Goal: Task Accomplishment & Management: Complete application form

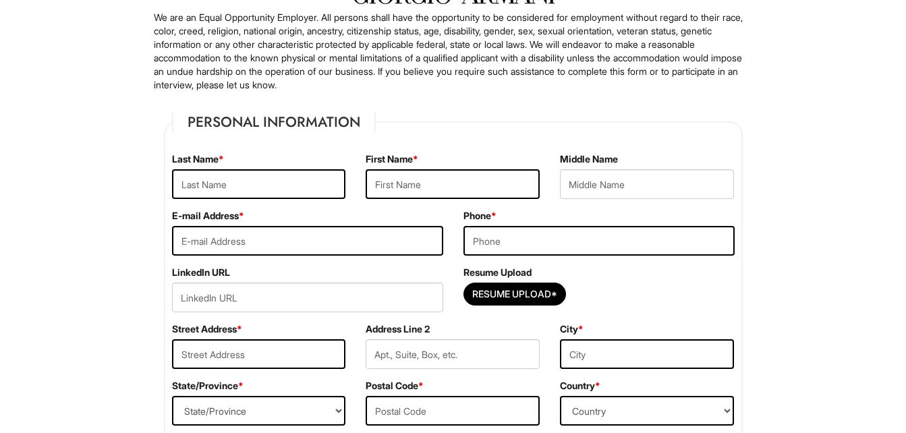
scroll to position [135, 0]
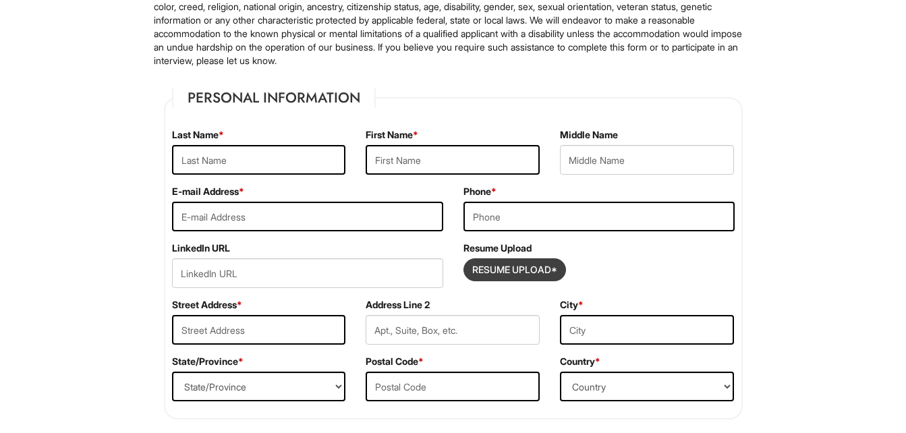
click at [491, 273] on input "Resume Upload*" at bounding box center [514, 270] width 101 height 22
type input "C:\fakepath\2025 Resume X.docx"
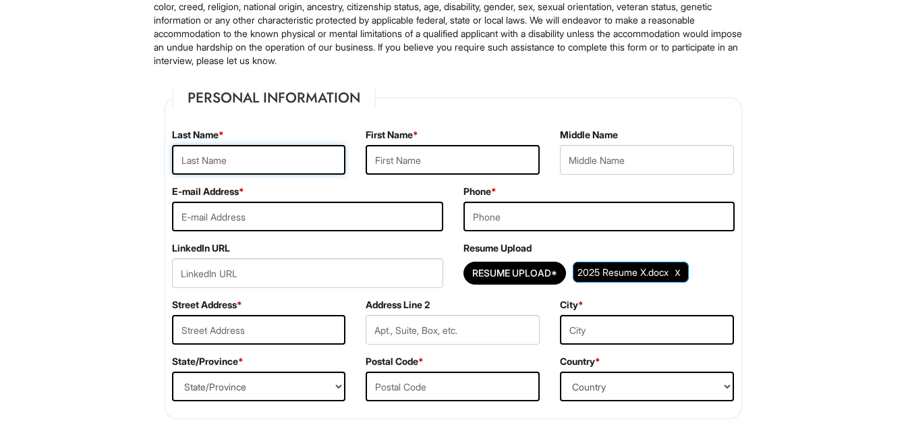
click at [281, 166] on input "text" at bounding box center [259, 160] width 174 height 30
type input "Legentus"
type input "[PERSON_NAME]"
type input "[EMAIL_ADDRESS][DOMAIN_NAME]"
type input "9084855818"
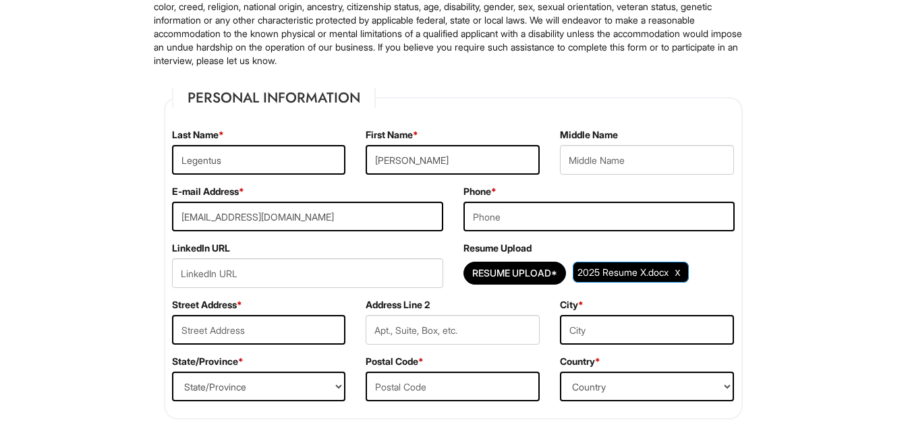
type input "[STREET_ADDRESS]"
type input "Lindne"
select select "NJ"
type input "07036"
select select "[GEOGRAPHIC_DATA]"
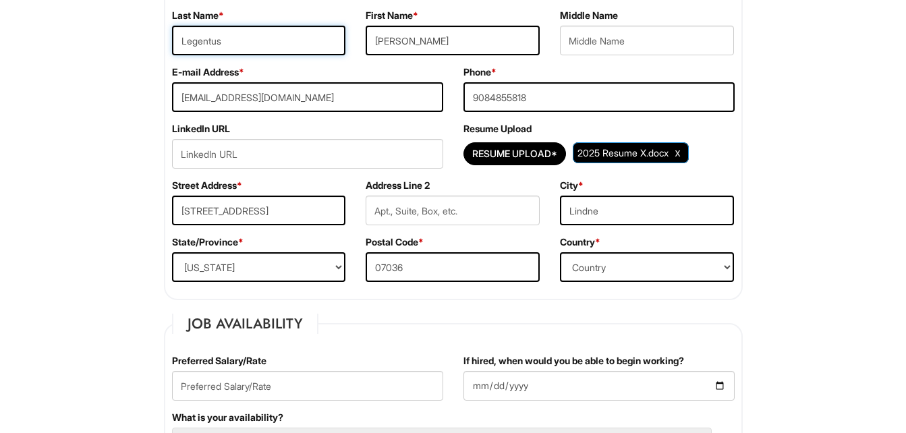
scroll to position [270, 0]
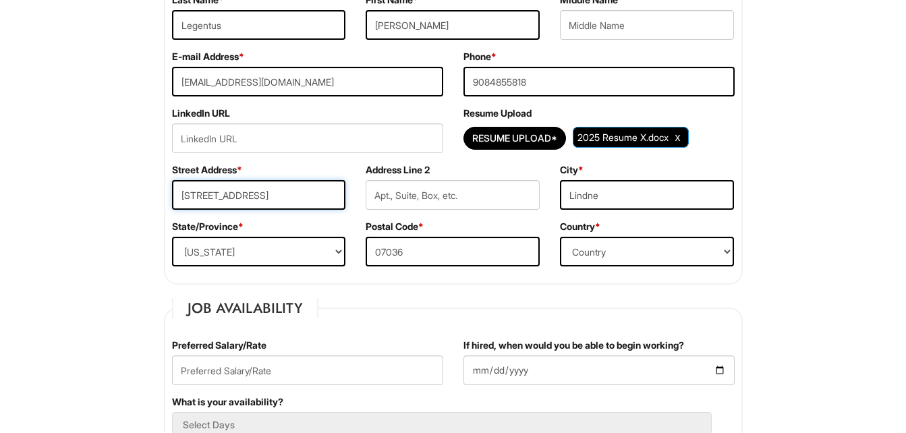
click at [320, 199] on input "[STREET_ADDRESS]" at bounding box center [259, 195] width 174 height 30
click at [281, 195] on input "[STREET_ADDRESS]" at bounding box center [259, 195] width 174 height 30
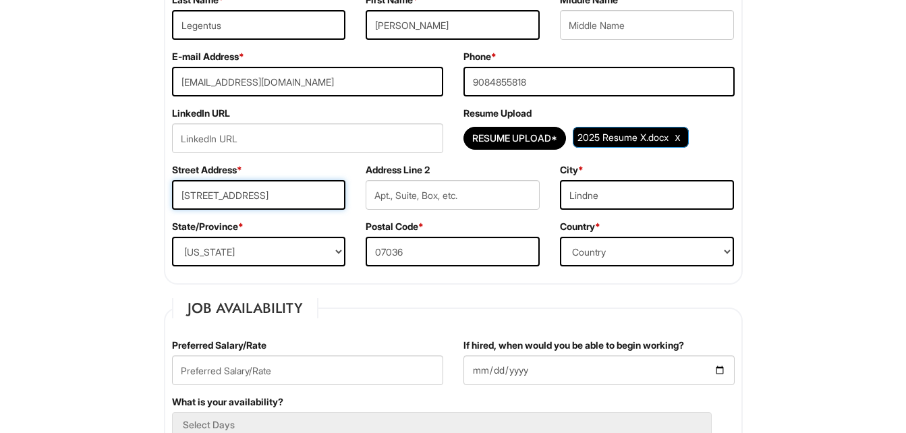
click at [281, 195] on input "[STREET_ADDRESS]" at bounding box center [259, 195] width 174 height 30
click at [283, 196] on input "text" at bounding box center [259, 195] width 174 height 30
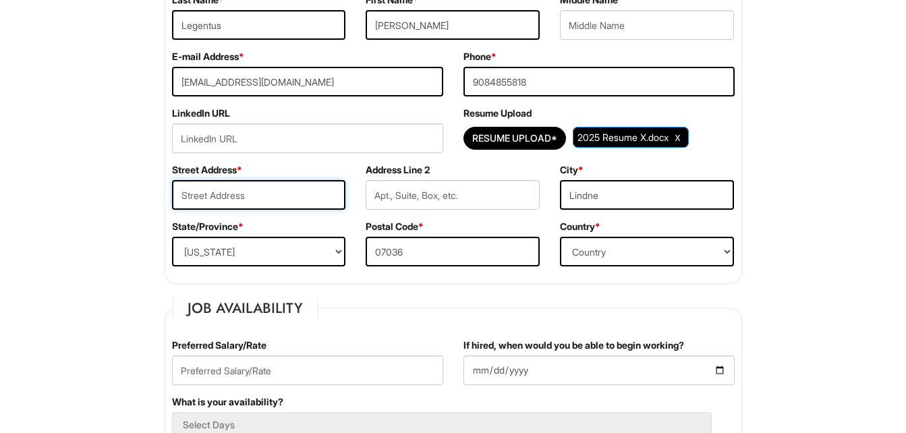
type input "[STREET_ADDRESS]"
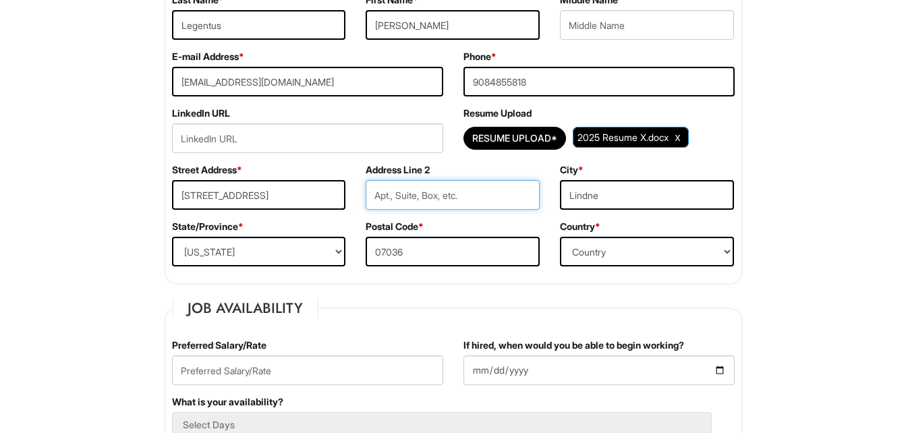
type input "226"
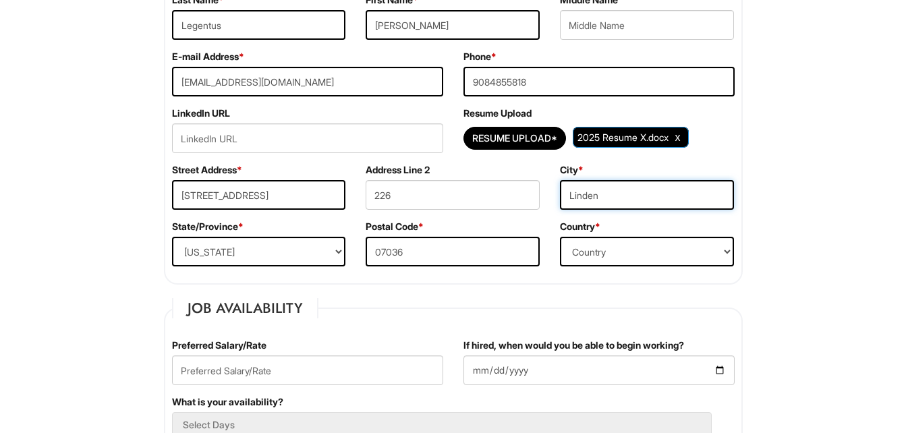
type input "Linden"
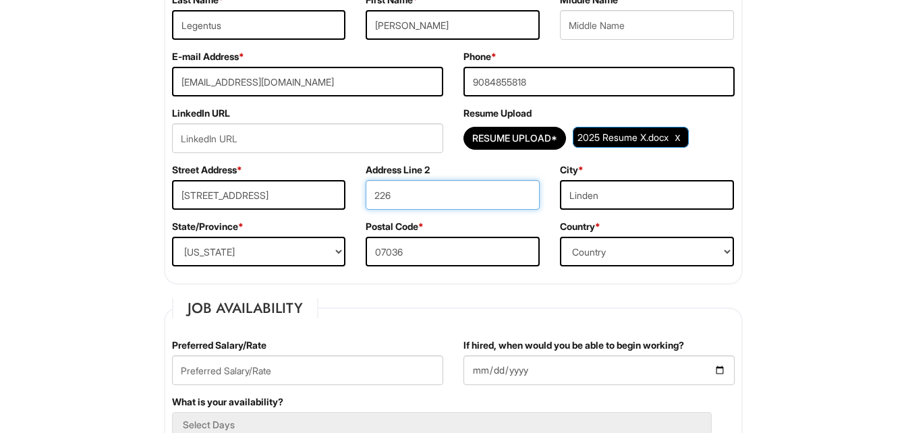
click at [432, 195] on input "226" at bounding box center [453, 195] width 174 height 30
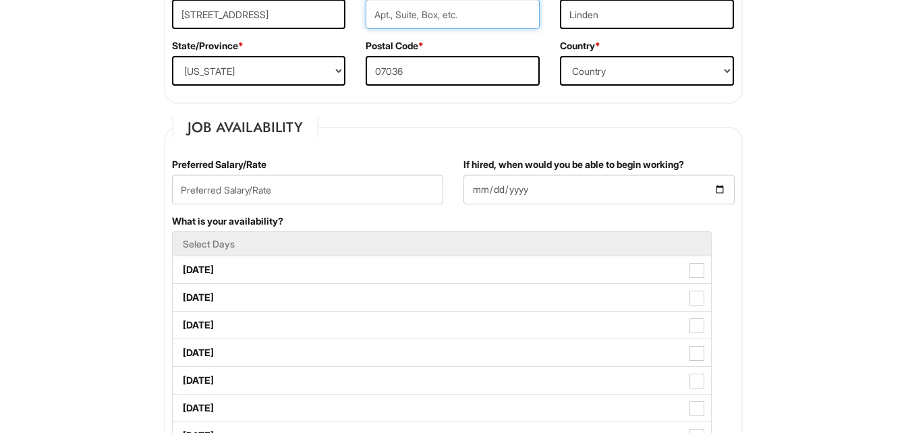
scroll to position [472, 0]
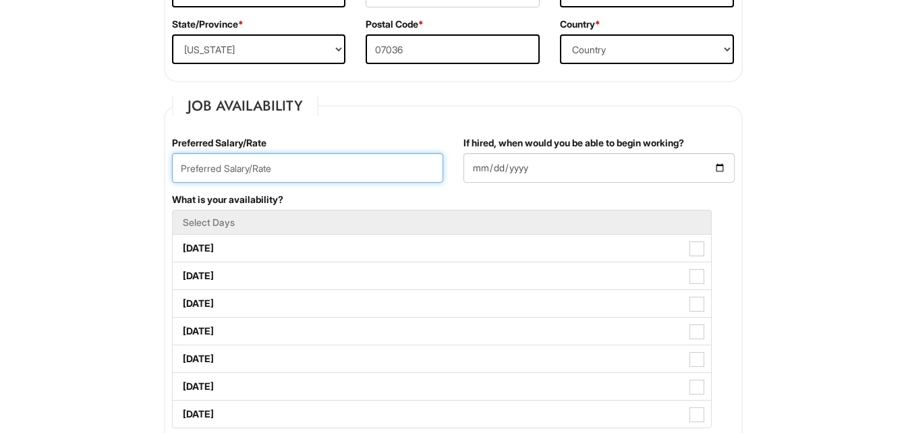
click at [306, 169] on input "text" at bounding box center [307, 168] width 271 height 30
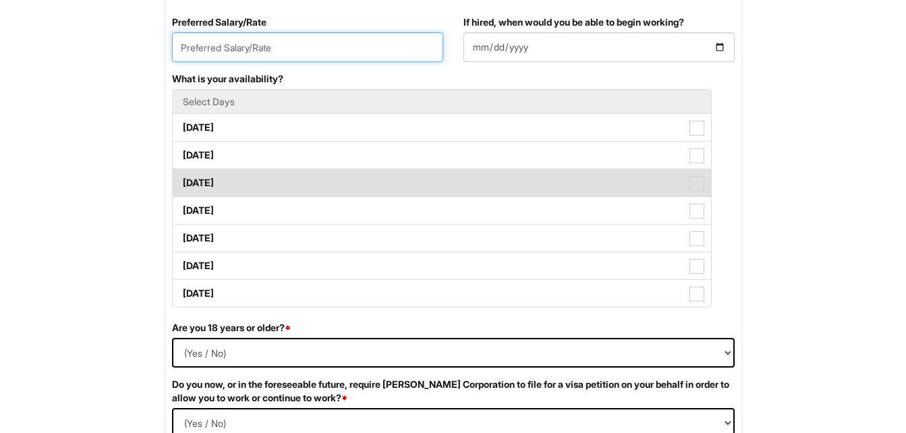
scroll to position [540, 0]
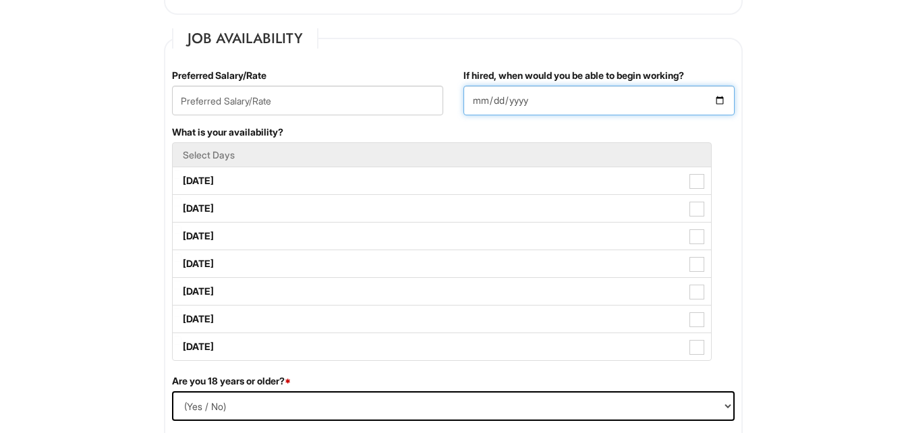
click at [722, 101] on input "If hired, when would you be able to begin working?" at bounding box center [599, 101] width 271 height 30
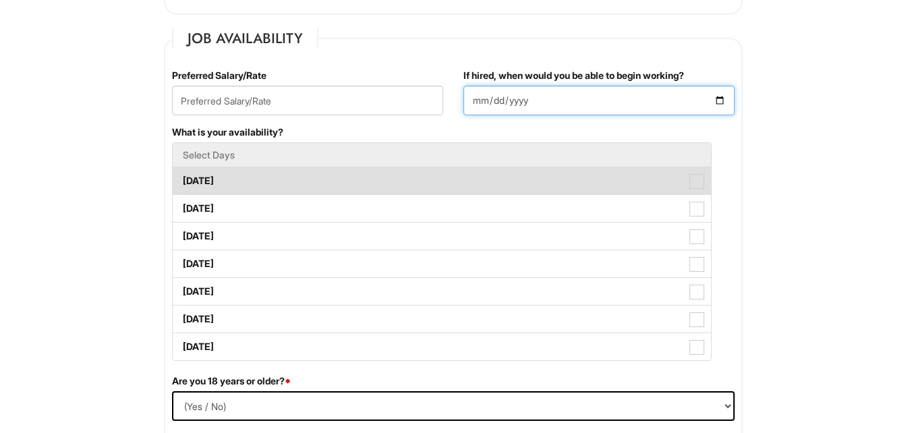
type input "[DATE]"
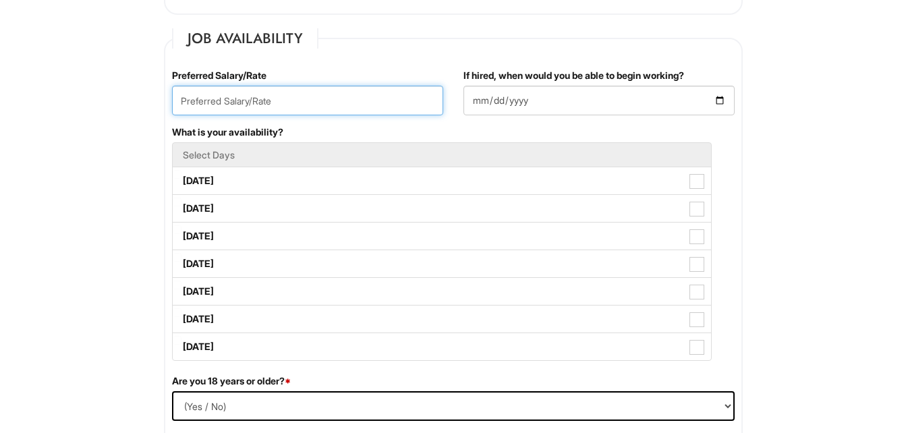
click at [285, 98] on input "text" at bounding box center [307, 101] width 271 height 30
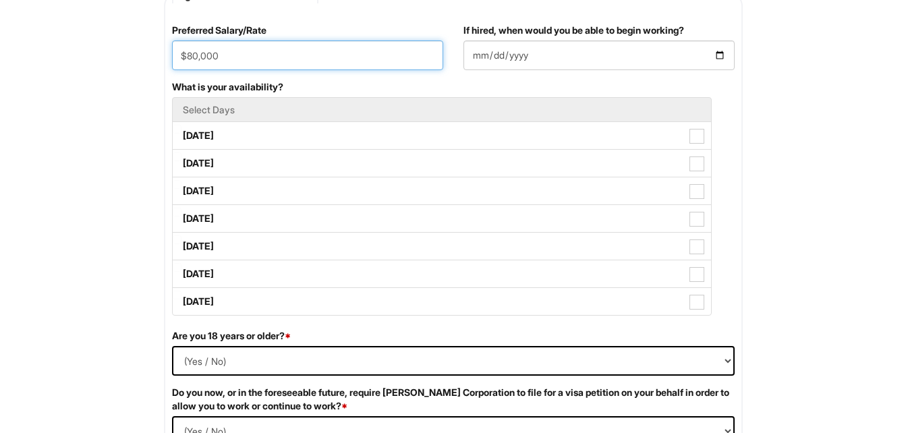
scroll to position [607, 0]
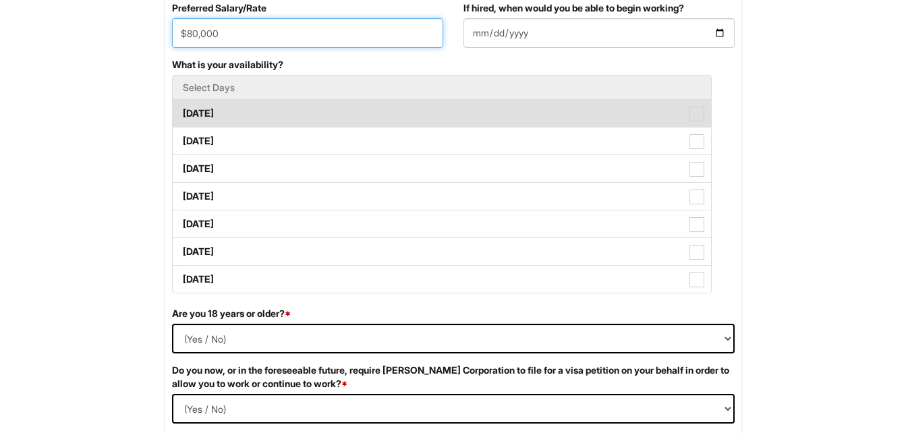
type input "$80,000"
click at [698, 117] on span at bounding box center [697, 114] width 15 height 15
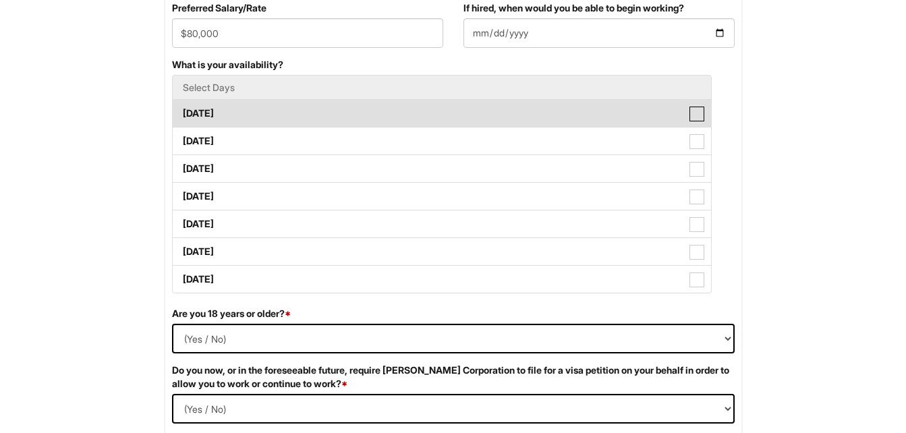
click at [182, 111] on Available_Monday "[DATE]" at bounding box center [177, 107] width 9 height 9
checkbox Available_Monday "true"
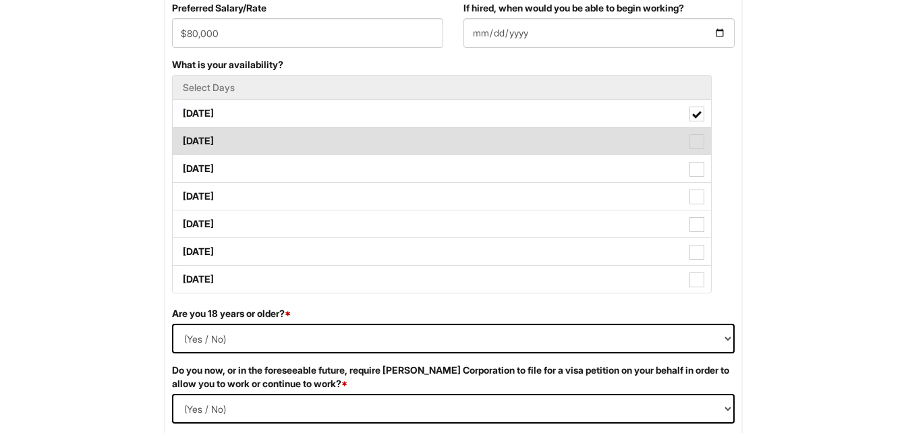
click at [696, 134] on span at bounding box center [697, 141] width 15 height 15
click at [182, 134] on Available_Tuesday "[DATE]" at bounding box center [177, 134] width 9 height 9
checkbox Available_Tuesday "true"
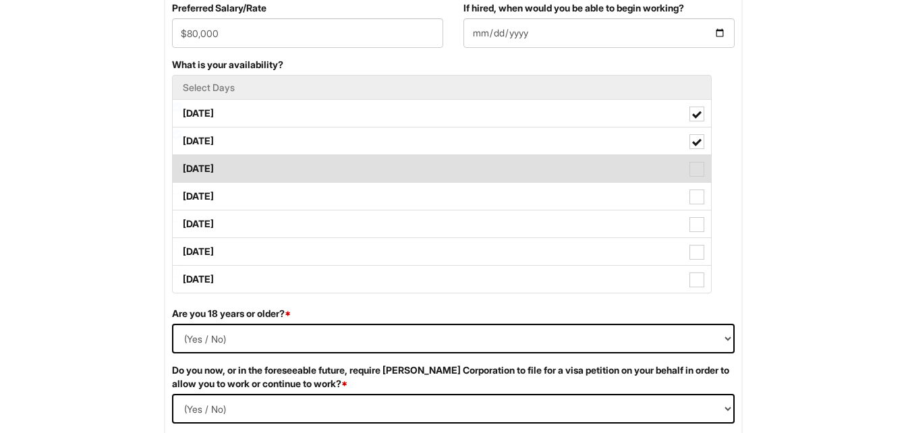
click at [694, 171] on span at bounding box center [697, 169] width 15 height 15
click at [182, 167] on Available_Wednesday "[DATE]" at bounding box center [177, 162] width 9 height 9
checkbox Available_Wednesday "true"
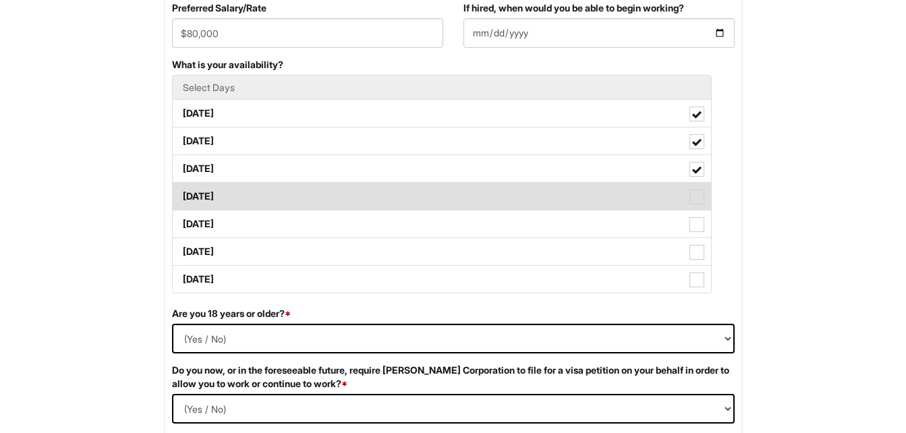
click at [694, 196] on span at bounding box center [697, 197] width 15 height 15
click at [182, 194] on Available_Thursday "[DATE]" at bounding box center [177, 190] width 9 height 9
click at [694, 196] on span at bounding box center [696, 197] width 9 height 9
click at [182, 194] on Available_Thursday "[DATE]" at bounding box center [177, 190] width 9 height 9
checkbox Available_Thursday "false"
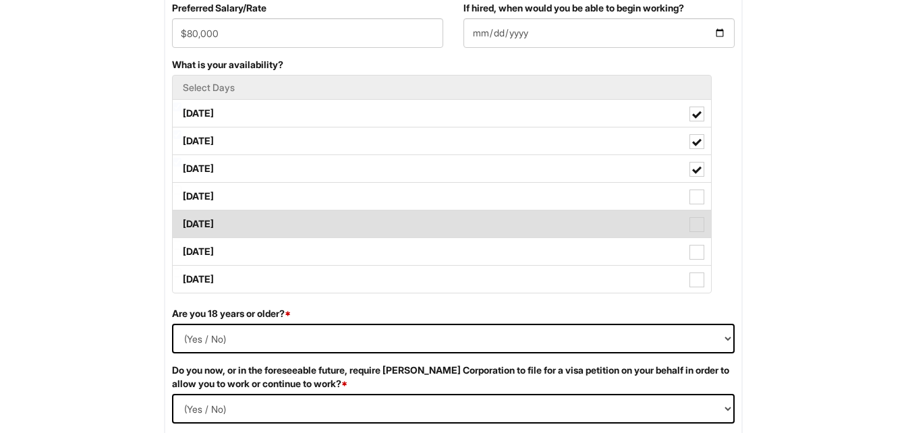
click at [692, 233] on label "[DATE]" at bounding box center [442, 224] width 538 height 27
click at [701, 226] on span at bounding box center [697, 224] width 15 height 15
click at [182, 222] on Available_Friday "[DATE]" at bounding box center [177, 217] width 9 height 9
checkbox Available_Friday "true"
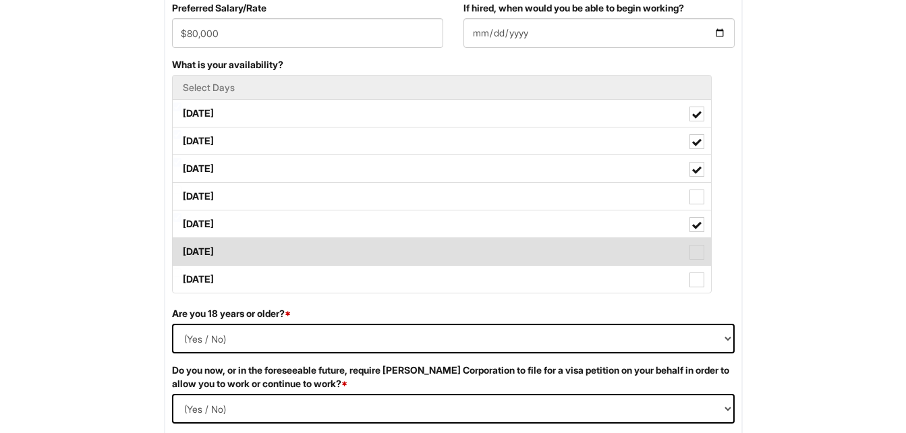
click at [696, 250] on span at bounding box center [697, 252] width 15 height 15
click at [182, 250] on Available_Saturday "[DATE]" at bounding box center [177, 245] width 9 height 9
checkbox Available_Saturday "true"
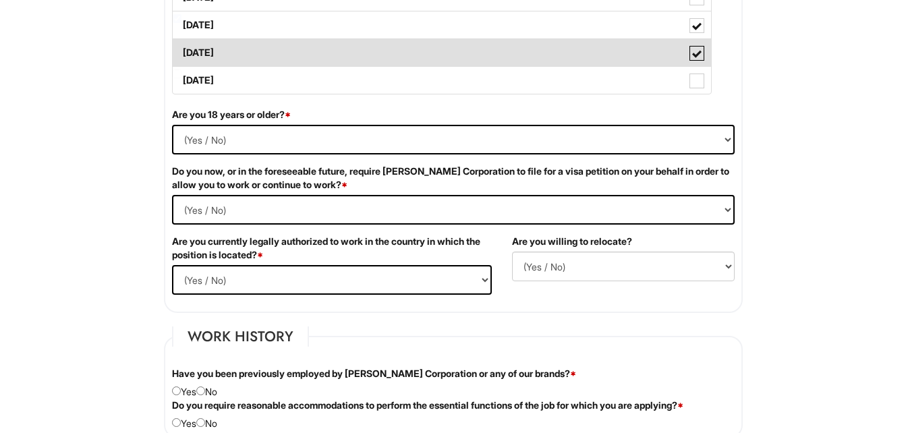
scroll to position [810, 0]
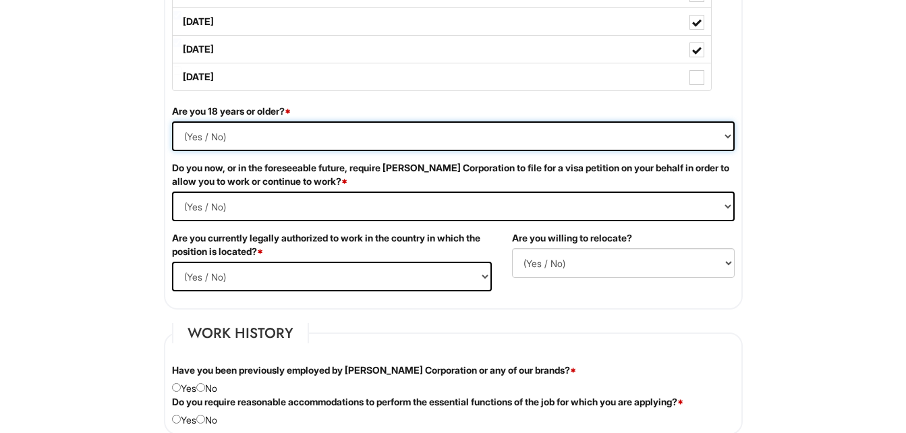
click at [729, 137] on select "(Yes / No) Yes No" at bounding box center [453, 136] width 563 height 30
select select "Yes"
click at [172, 121] on select "(Yes / No) Yes No" at bounding box center [453, 136] width 563 height 30
click at [724, 204] on Required "(Yes / No) Yes No" at bounding box center [453, 207] width 563 height 30
select Required "No"
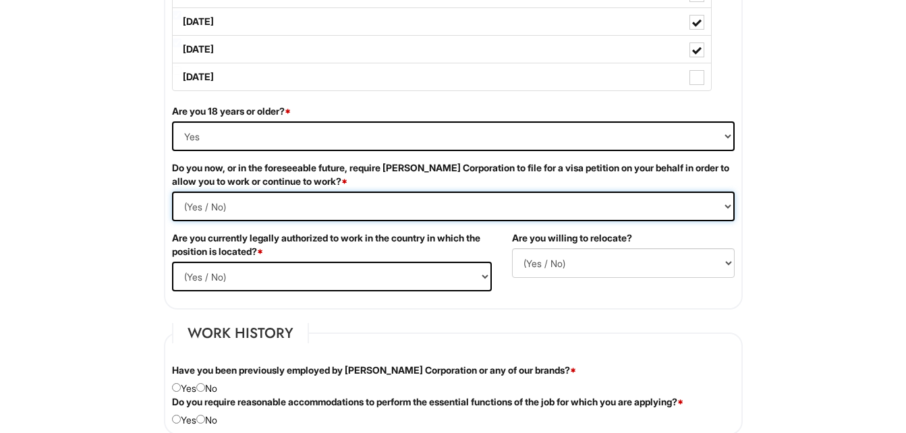
click at [172, 192] on Required "(Yes / No) Yes No" at bounding box center [453, 207] width 563 height 30
click at [481, 275] on select "(Yes / No) Yes No" at bounding box center [332, 277] width 320 height 30
select select "Yes"
click at [172, 262] on select "(Yes / No) Yes No" at bounding box center [332, 277] width 320 height 30
click at [725, 264] on select "(Yes / No) No Yes" at bounding box center [623, 263] width 223 height 30
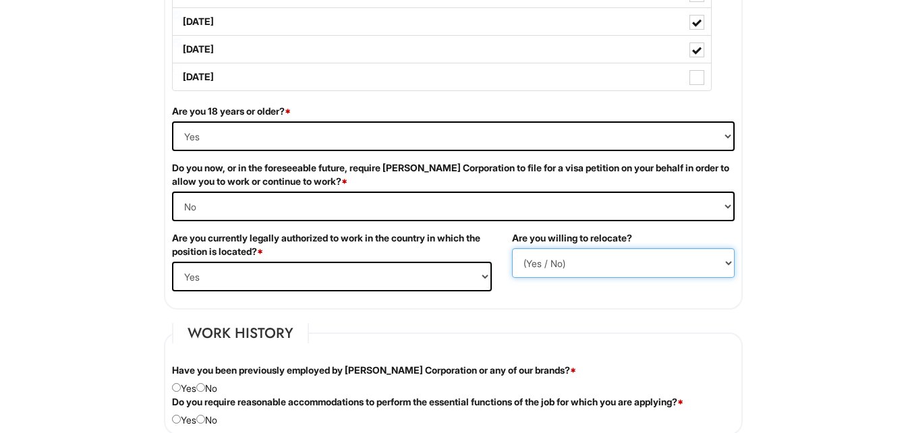
click at [725, 264] on select "(Yes / No) No Yes" at bounding box center [623, 263] width 223 height 30
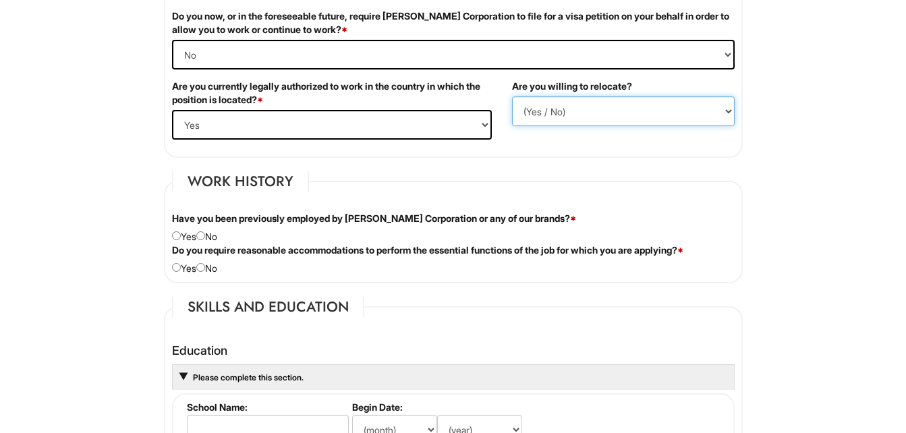
scroll to position [1012, 0]
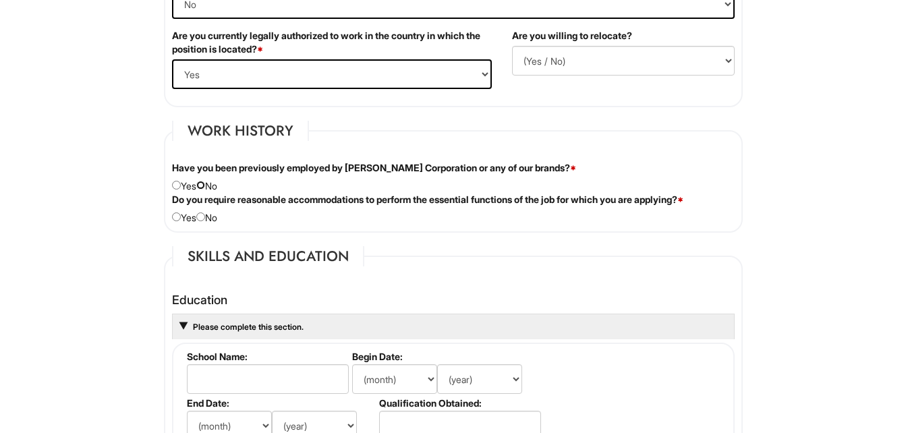
click at [205, 185] on input "radio" at bounding box center [200, 185] width 9 height 9
radio input "true"
click at [205, 217] on input "radio" at bounding box center [200, 217] width 9 height 9
radio input "true"
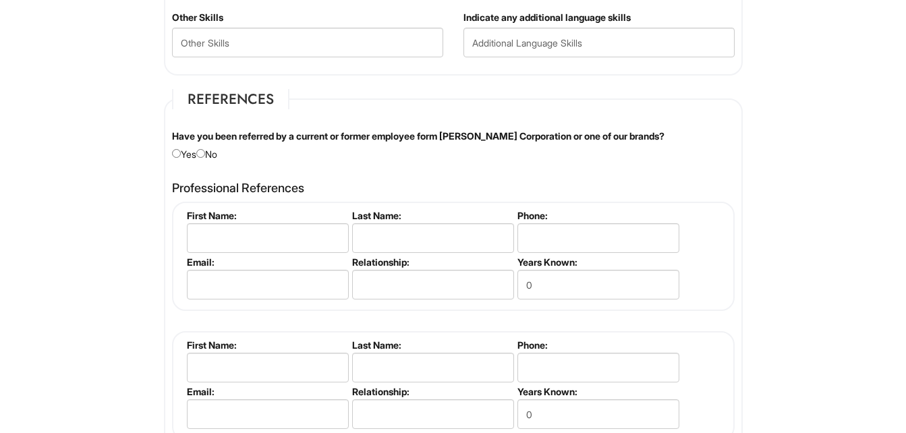
scroll to position [1552, 0]
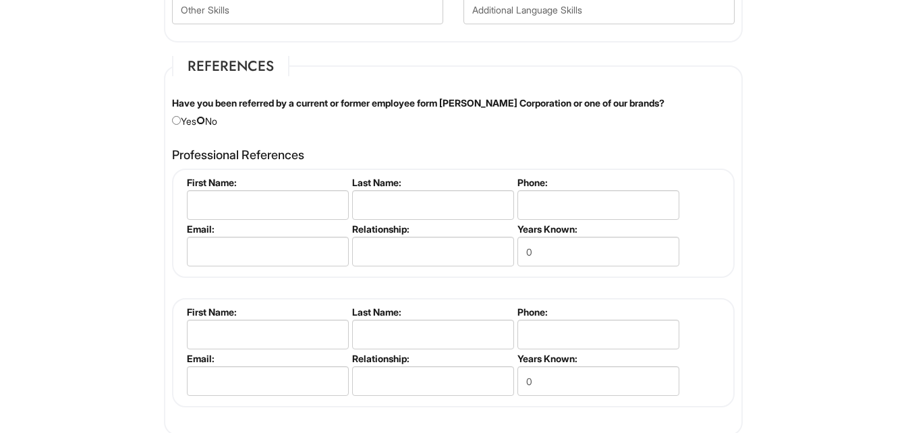
click at [205, 120] on input "radio" at bounding box center [200, 120] width 9 height 9
radio input "true"
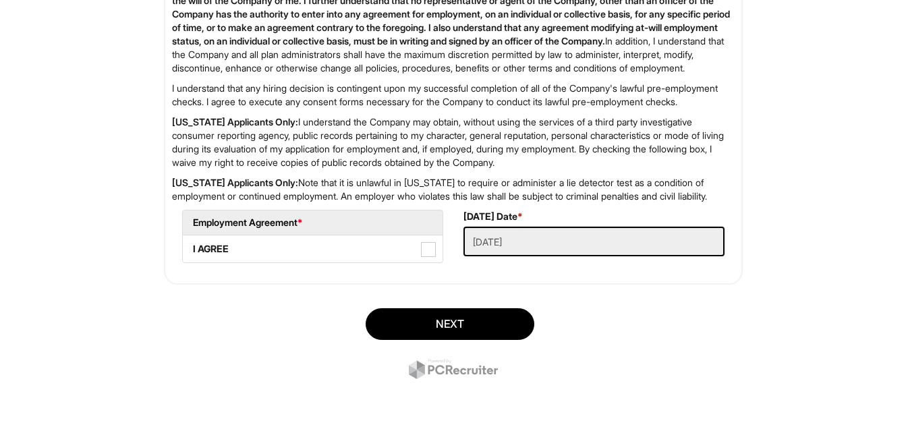
scroll to position [2257, 0]
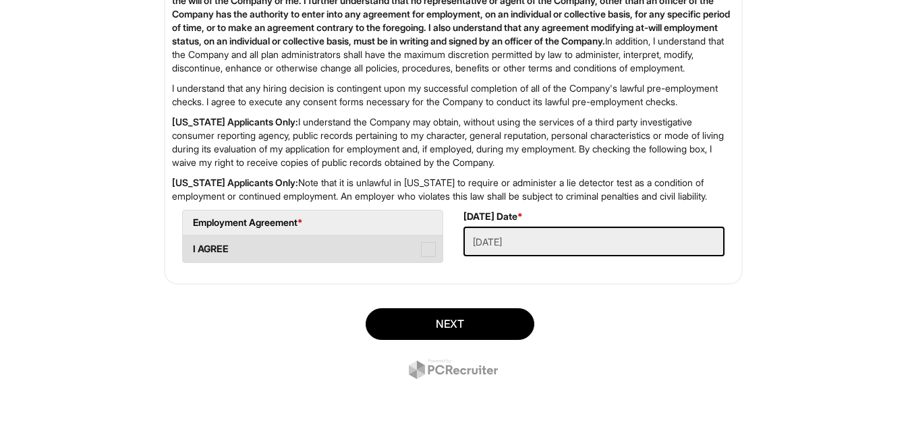
click at [425, 248] on span at bounding box center [428, 249] width 15 height 15
click at [192, 247] on AGREE "I AGREE" at bounding box center [187, 242] width 9 height 9
checkbox AGREE "true"
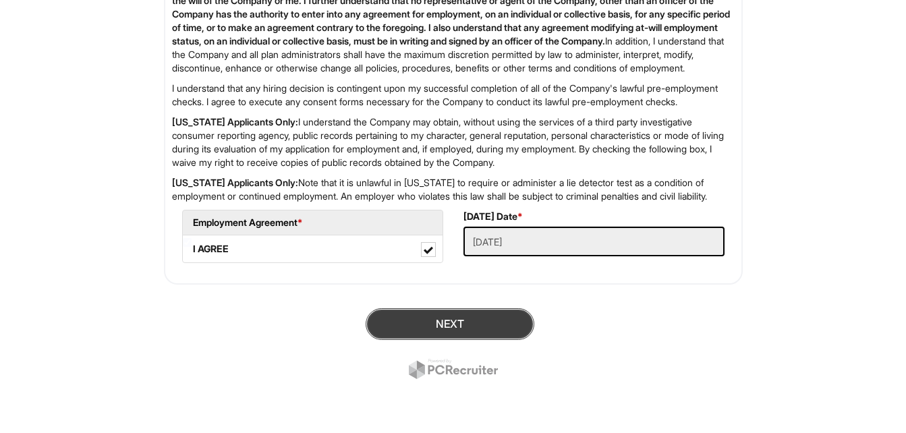
click at [434, 323] on button "Next" at bounding box center [450, 324] width 169 height 32
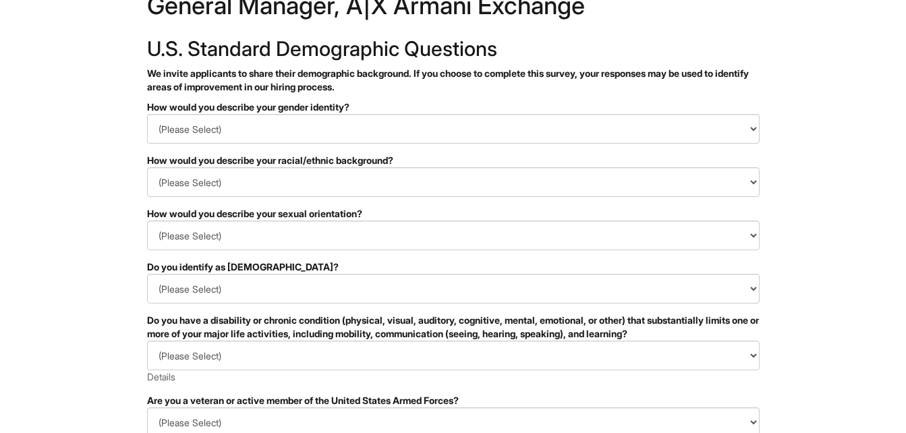
scroll to position [67, 0]
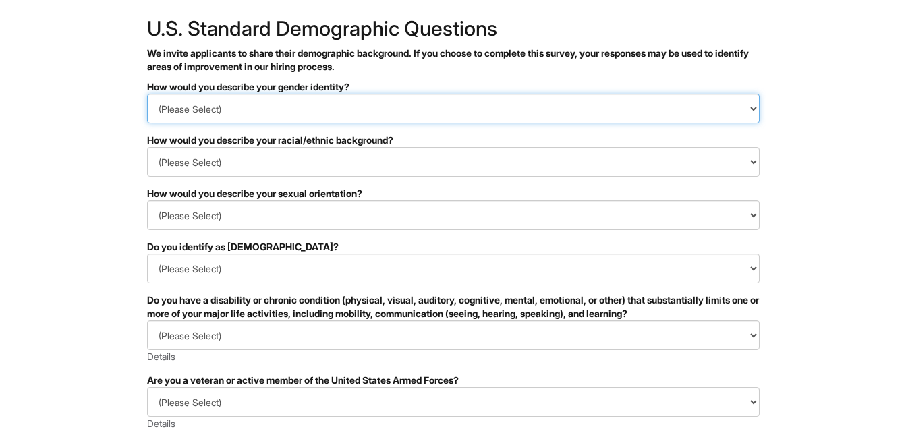
click at [754, 113] on select "(Please Select) Man Woman Non-binary I prefer to self-describe I don't wish to …" at bounding box center [453, 109] width 613 height 30
select select "Woman"
click at [147, 94] on select "(Please Select) Man Woman Non-binary I prefer to self-describe I don't wish to …" at bounding box center [453, 109] width 613 height 30
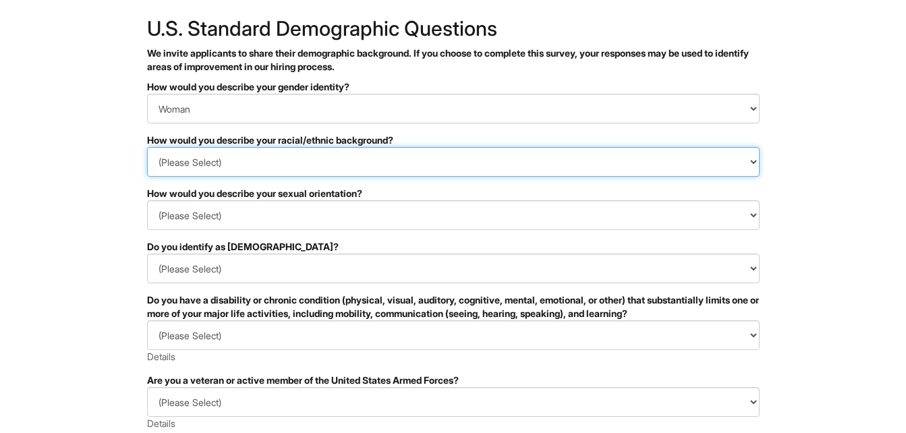
click at [751, 163] on select "(Please Select) Black or of African descent East Asian Hispanic, Latinx or of S…" at bounding box center [453, 162] width 613 height 30
select select "I don't wish to answer"
click at [147, 147] on select "(Please Select) Black or of African descent East Asian Hispanic, Latinx or of S…" at bounding box center [453, 162] width 613 height 30
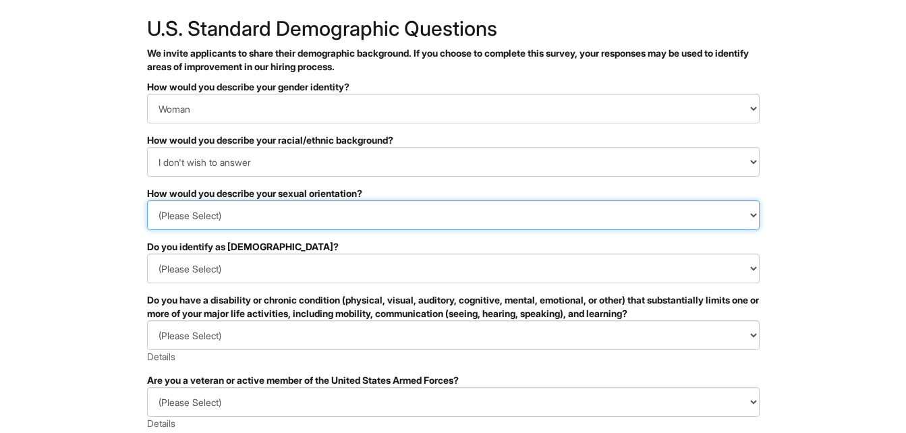
click at [752, 212] on select "(Please Select) Asexual Bisexual and/or pansexual Gay Heterosexual Lesbian Quee…" at bounding box center [453, 215] width 613 height 30
select select "I don't wish to answer"
click at [147, 200] on select "(Please Select) Asexual Bisexual and/or pansexual Gay Heterosexual Lesbian Quee…" at bounding box center [453, 215] width 613 height 30
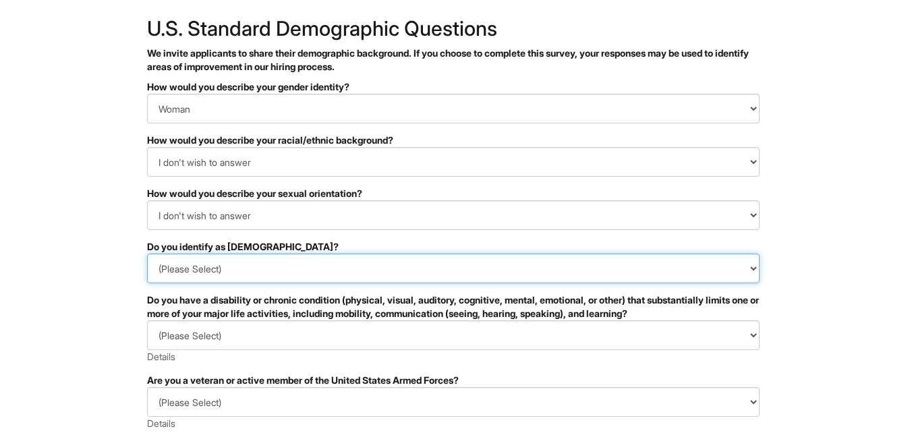
click at [757, 272] on select "(Please Select) Yes No I prefer to self-describe I don't wish to answer" at bounding box center [453, 269] width 613 height 30
select select "No"
click at [147, 254] on select "(Please Select) Yes No I prefer to self-describe I don't wish to answer" at bounding box center [453, 269] width 613 height 30
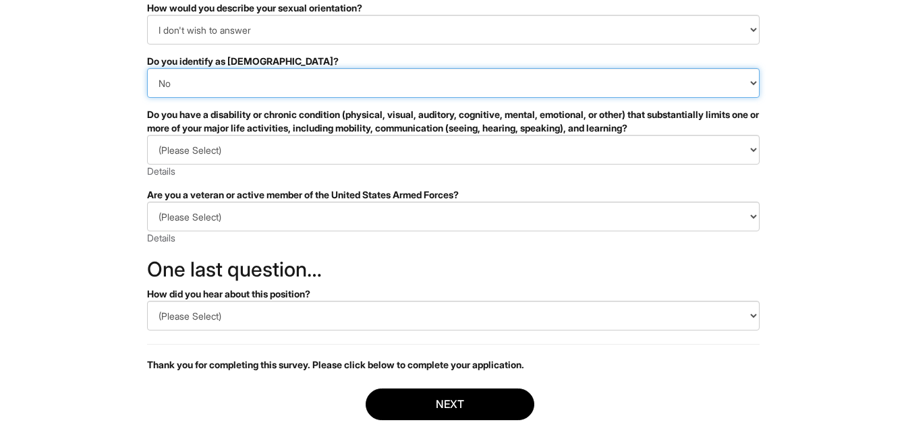
scroll to position [270, 0]
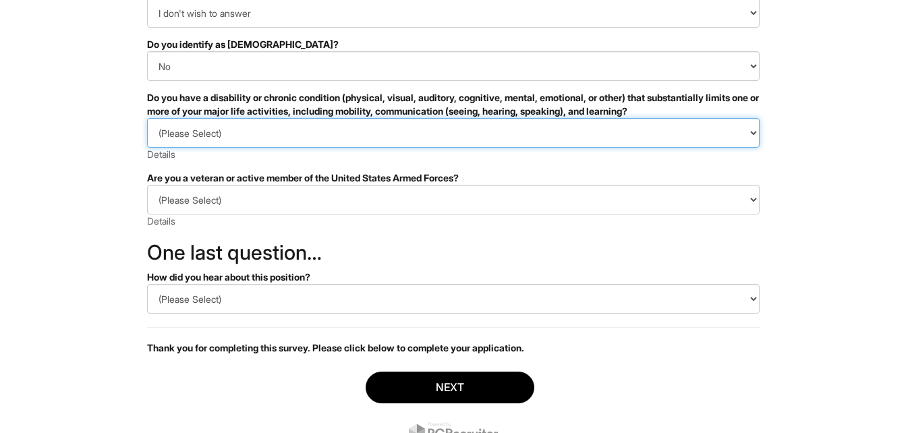
click at [752, 132] on select "(Please Select) YES, I HAVE A DISABILITY (or previously had a disability) NO, I…" at bounding box center [453, 133] width 613 height 30
select select "NO, I DON'T HAVE A DISABILITY"
click at [147, 118] on select "(Please Select) YES, I HAVE A DISABILITY (or previously had a disability) NO, I…" at bounding box center [453, 133] width 613 height 30
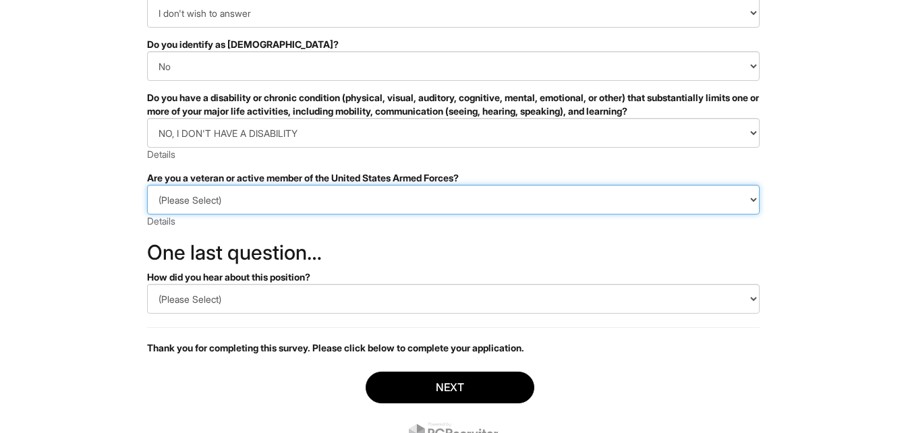
click at [758, 206] on select "(Please Select) I IDENTIFY AS ONE OR MORE OF THE CLASSIFICATIONS OF PROTECTED V…" at bounding box center [453, 200] width 613 height 30
select select "I AM NOT A PROTECTED VETERAN"
click at [147, 185] on select "(Please Select) I IDENTIFY AS ONE OR MORE OF THE CLASSIFICATIONS OF PROTECTED V…" at bounding box center [453, 200] width 613 height 30
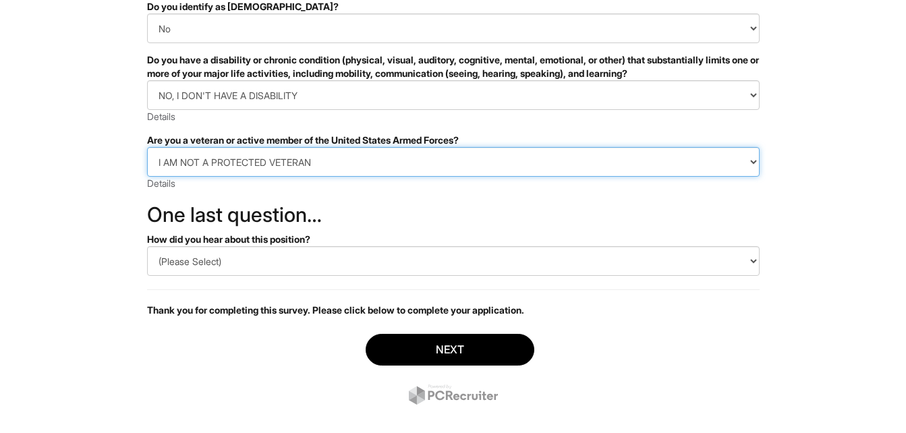
scroll to position [327, 0]
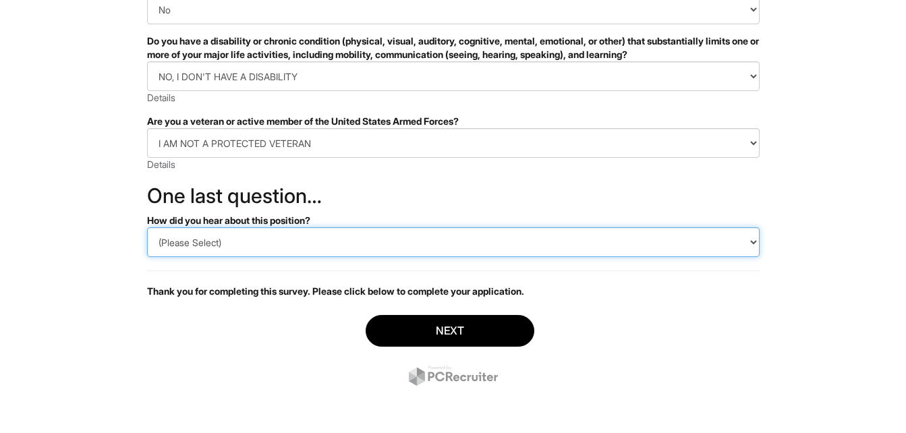
click at [757, 245] on select "(Please Select) CareerBuilder Indeed LinkedIn Monster Referral Other" at bounding box center [453, 242] width 613 height 30
click at [147, 227] on select "(Please Select) CareerBuilder Indeed LinkedIn Monster Referral Other" at bounding box center [453, 242] width 613 height 30
click at [750, 252] on select "(Please Select) CareerBuilder Indeed LinkedIn Monster Referral Other" at bounding box center [453, 242] width 613 height 30
select select "LinkedIn"
click at [147, 227] on select "(Please Select) CareerBuilder Indeed LinkedIn Monster Referral Other" at bounding box center [453, 242] width 613 height 30
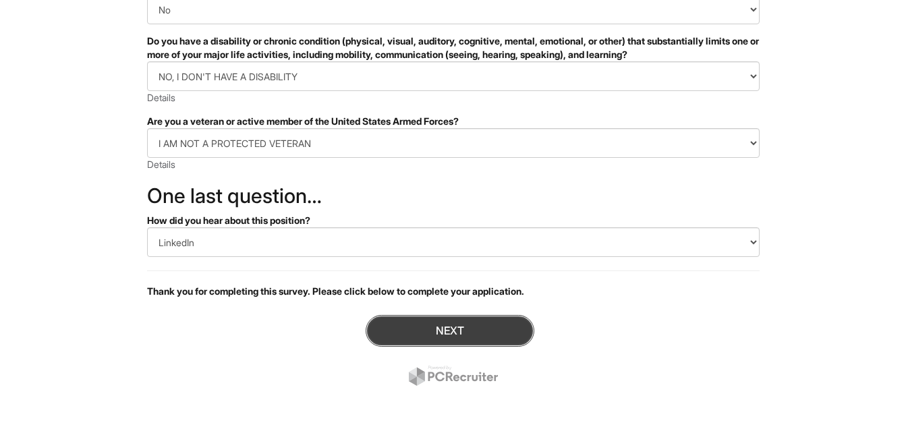
click at [453, 327] on button "Next" at bounding box center [450, 331] width 169 height 32
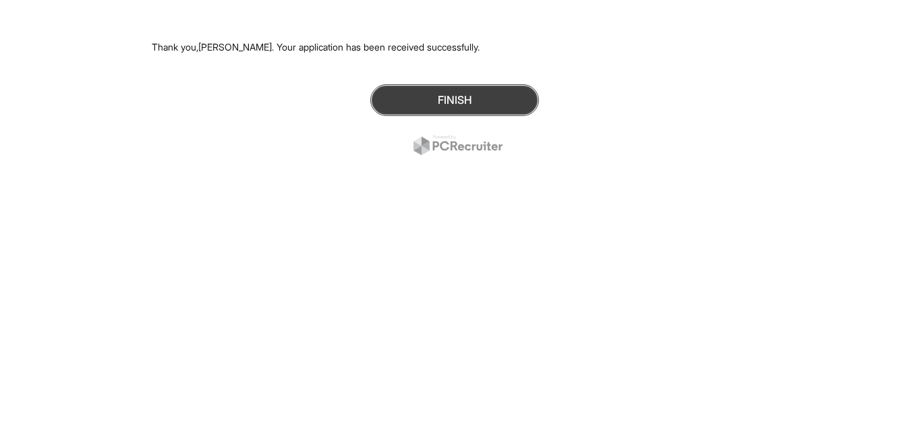
click at [470, 97] on button "Finish" at bounding box center [454, 100] width 169 height 32
